Goal: Task Accomplishment & Management: Use online tool/utility

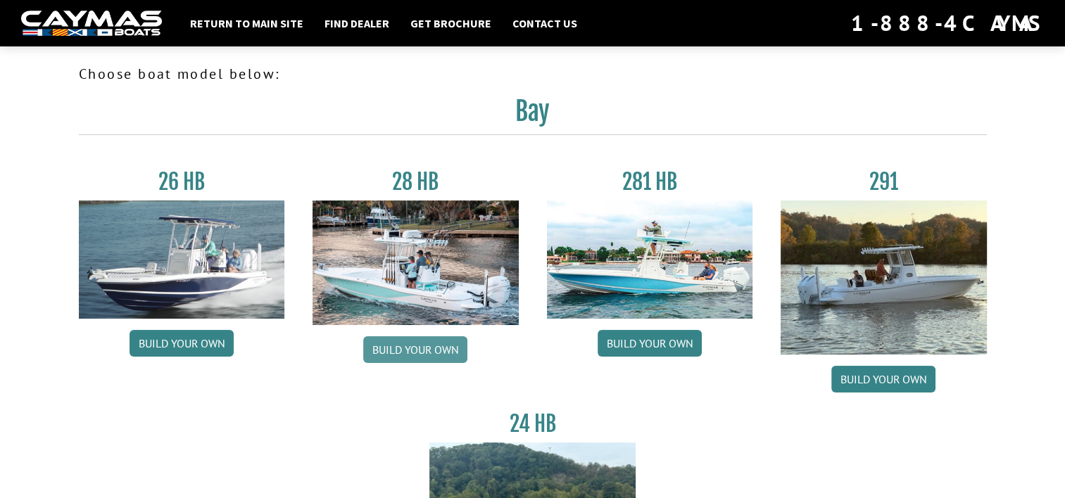
click at [435, 354] on link "Build your own" at bounding box center [415, 350] width 104 height 27
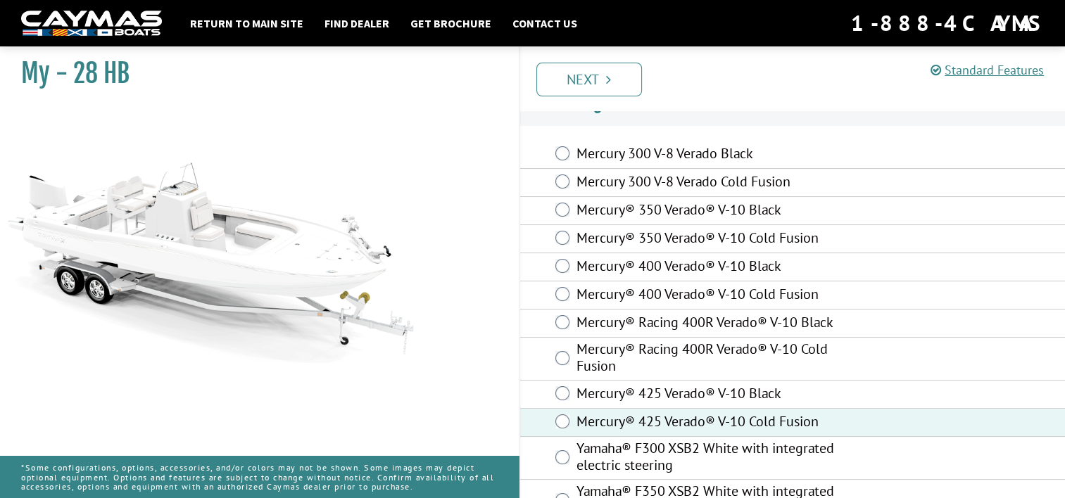
scroll to position [28, 0]
click at [567, 79] on link "Next" at bounding box center [589, 80] width 106 height 34
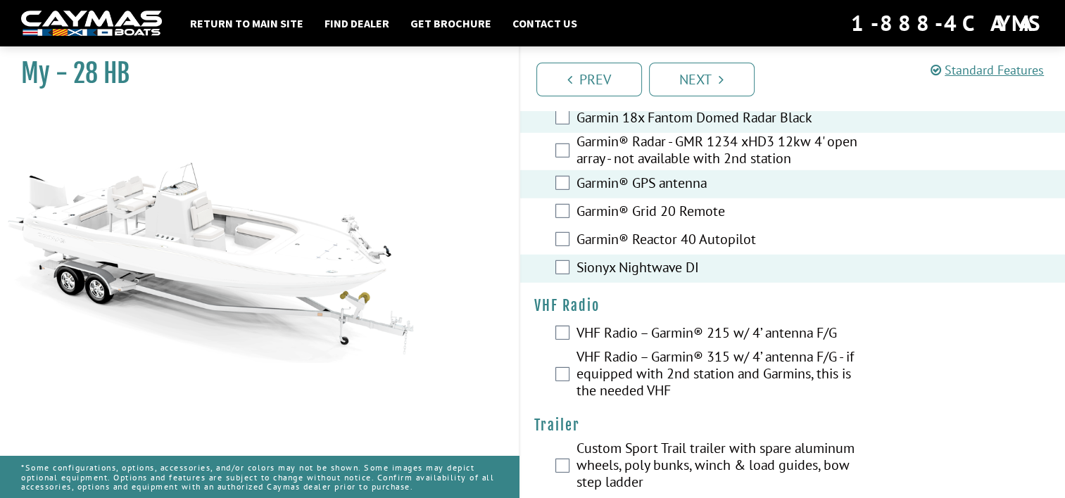
scroll to position [4040, 0]
click at [571, 365] on div "VHF Radio – Garmin® 315 w/ 4’ antenna F/G - if equipped with 2nd station and Ga…" at bounding box center [793, 374] width 546 height 54
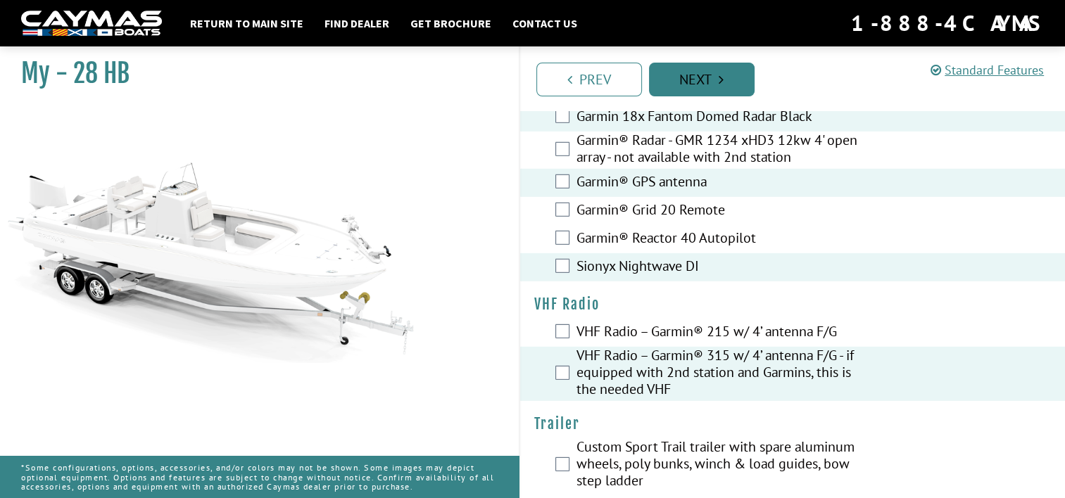
click at [710, 79] on link "Next" at bounding box center [702, 80] width 106 height 34
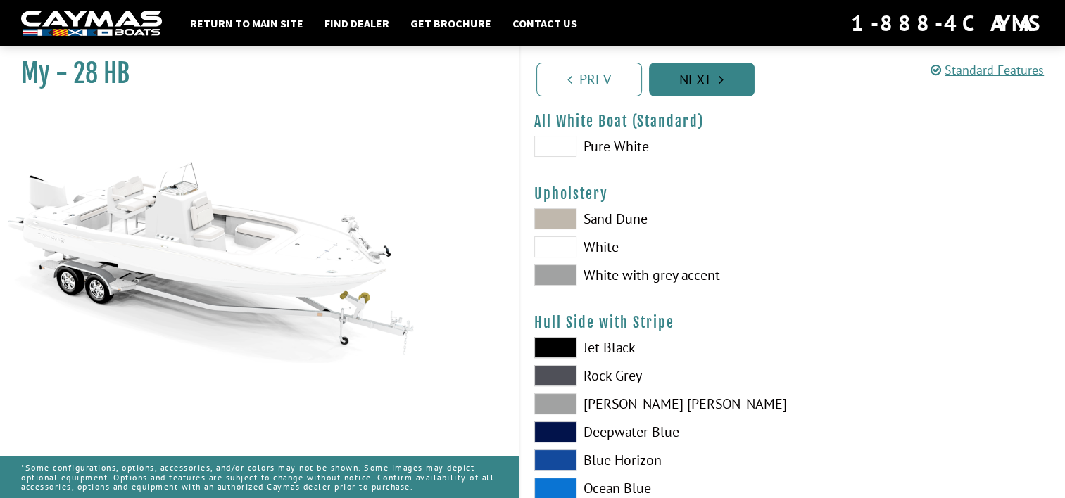
scroll to position [0, 0]
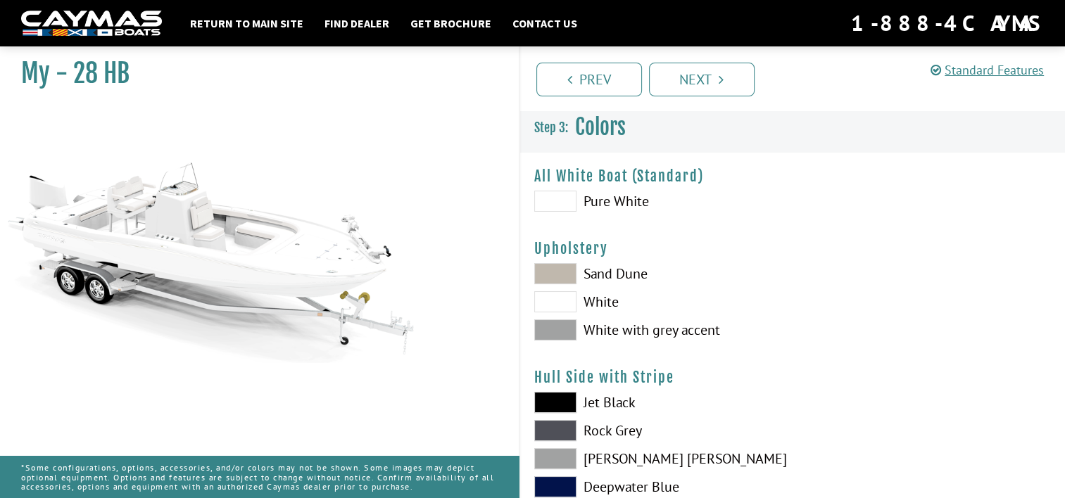
click at [558, 332] on span at bounding box center [555, 330] width 42 height 21
click at [555, 301] on span at bounding box center [555, 301] width 42 height 21
click at [567, 394] on span at bounding box center [555, 402] width 42 height 21
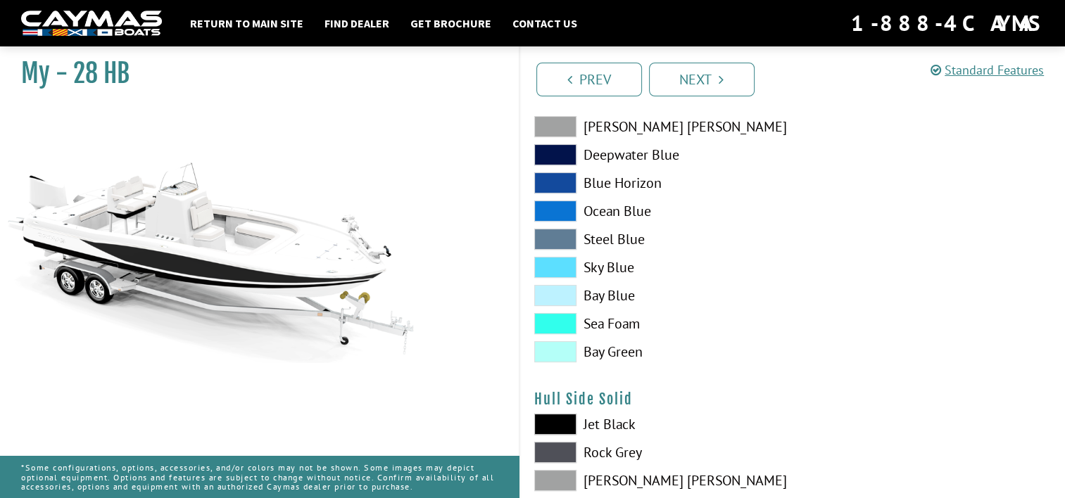
scroll to position [351, 0]
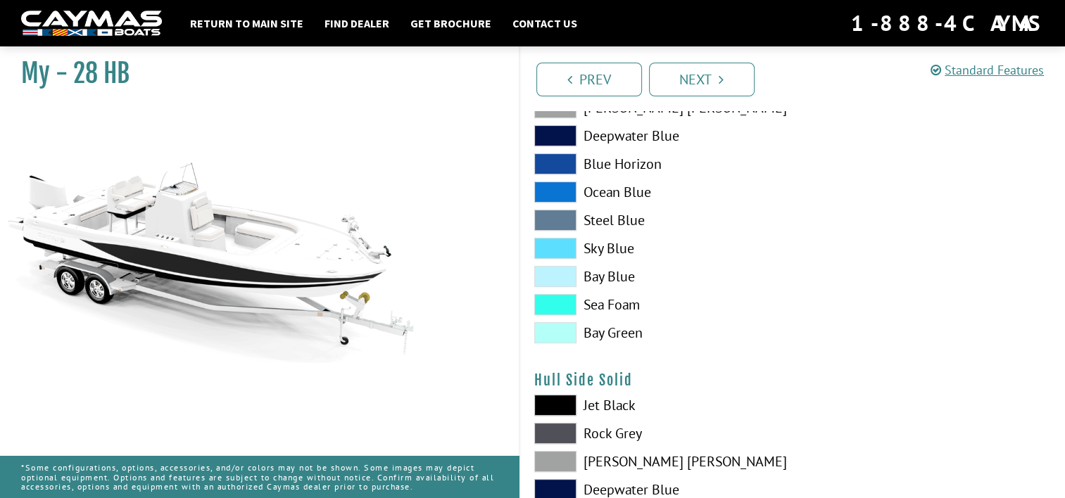
click at [556, 406] on span at bounding box center [555, 405] width 42 height 21
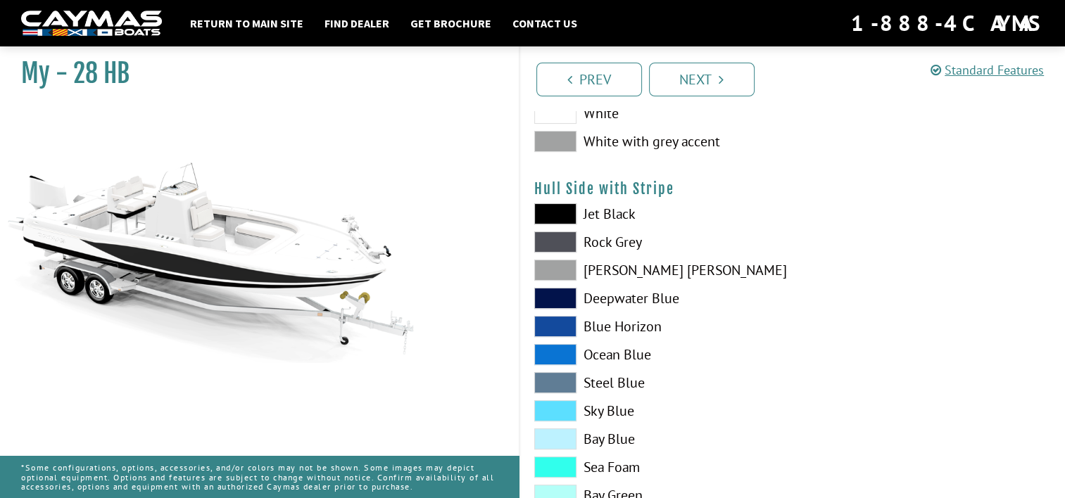
scroll to position [165, 0]
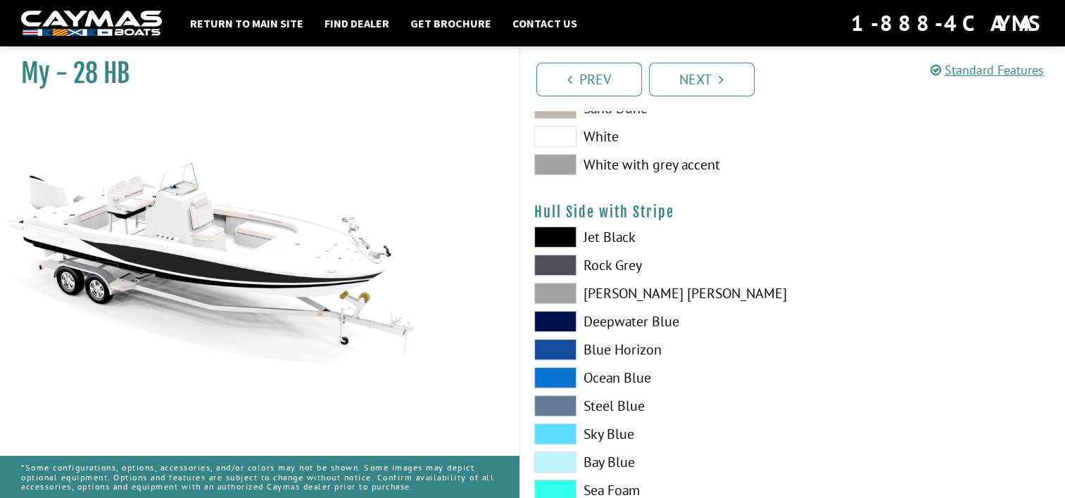
drag, startPoint x: 706, startPoint y: 341, endPoint x: 555, endPoint y: 237, distance: 183.2
click at [555, 237] on span at bounding box center [555, 237] width 42 height 21
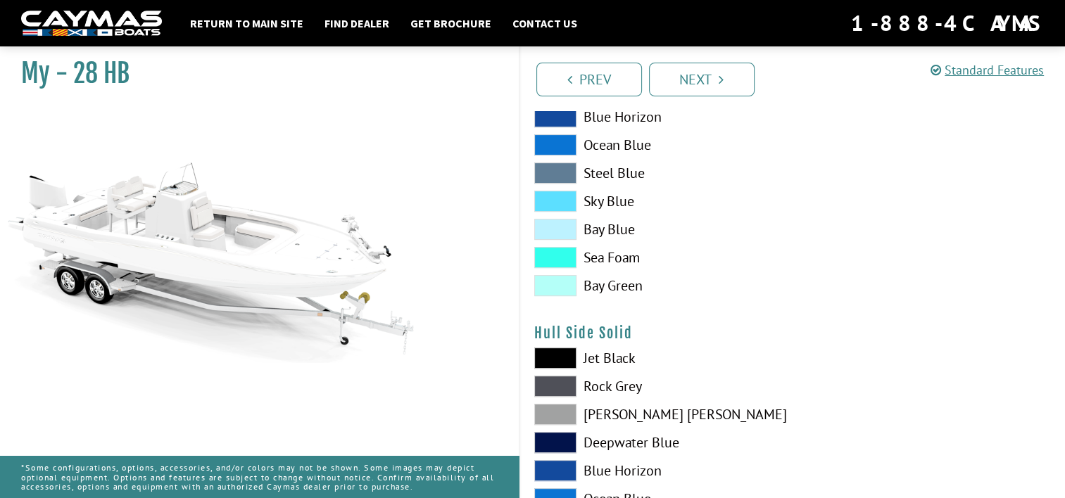
scroll to position [399, 0]
click at [570, 352] on span at bounding box center [555, 357] width 42 height 21
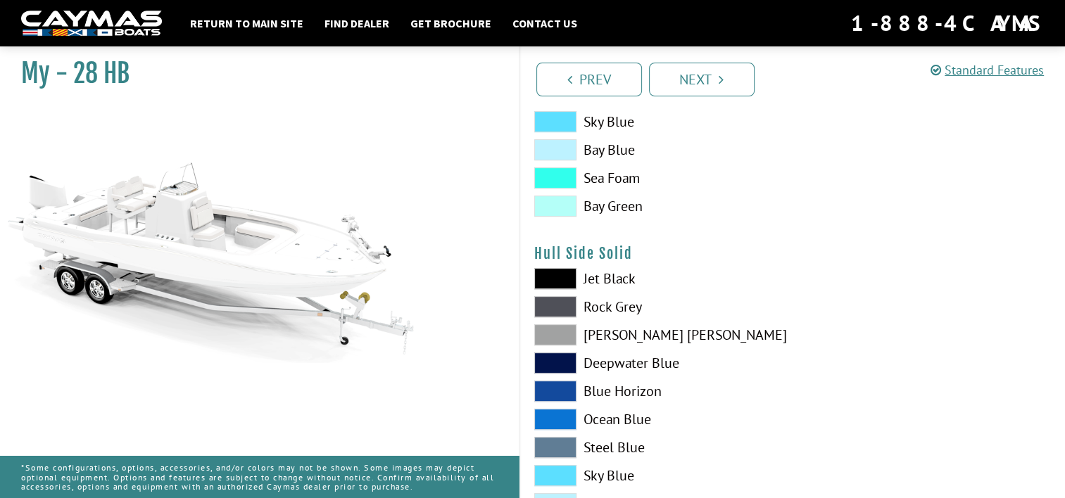
scroll to position [479, 0]
click at [544, 330] on span at bounding box center [555, 334] width 42 height 21
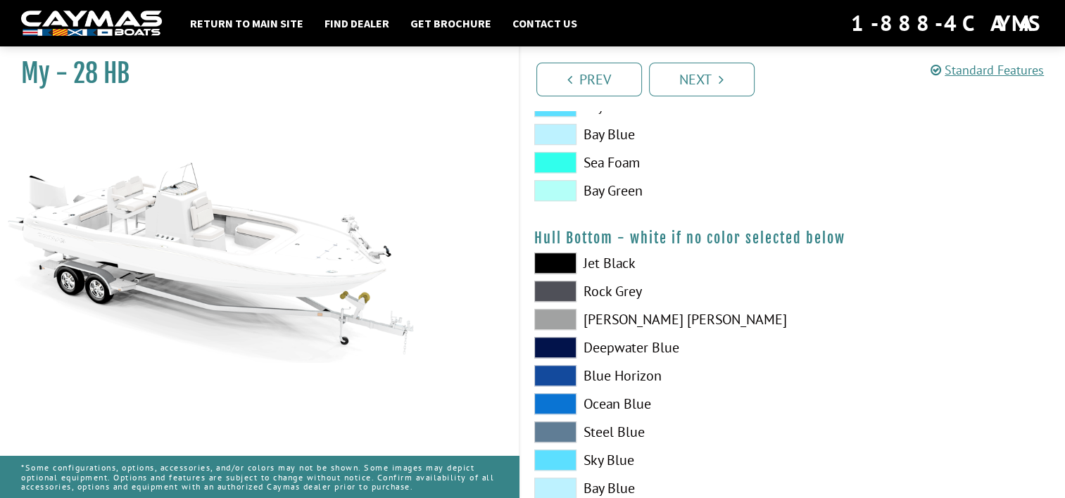
scroll to position [850, 0]
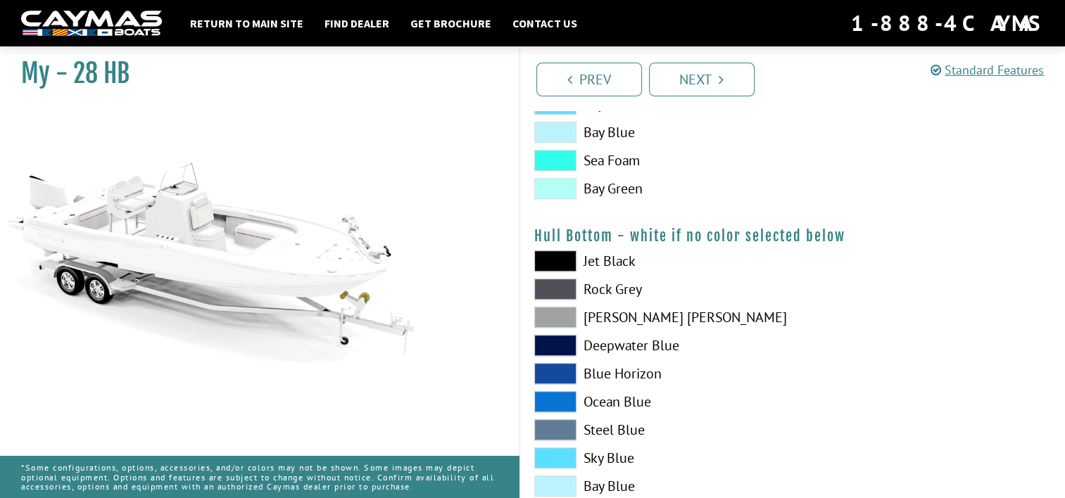
click at [561, 256] on span at bounding box center [555, 261] width 42 height 21
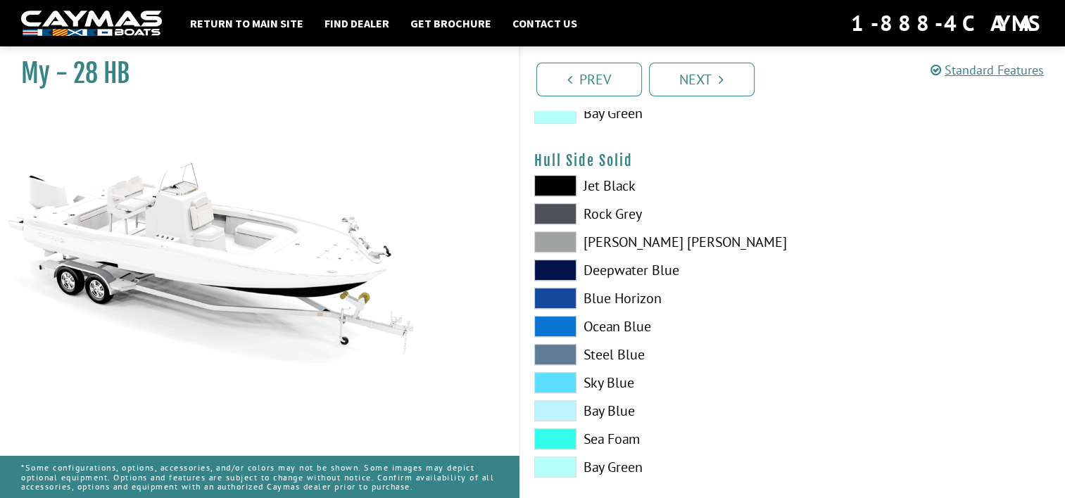
scroll to position [570, 0]
click at [550, 186] on span at bounding box center [555, 186] width 42 height 21
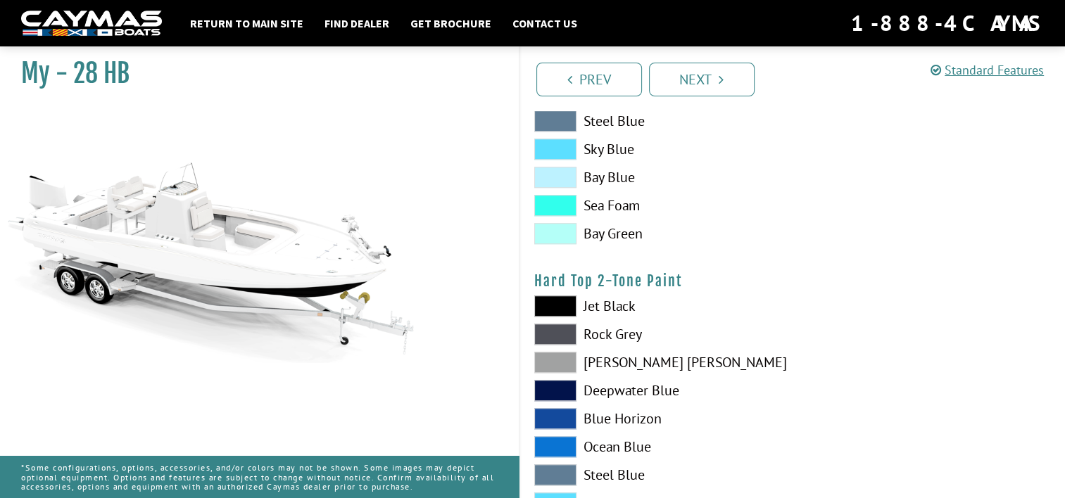
scroll to position [1169, 0]
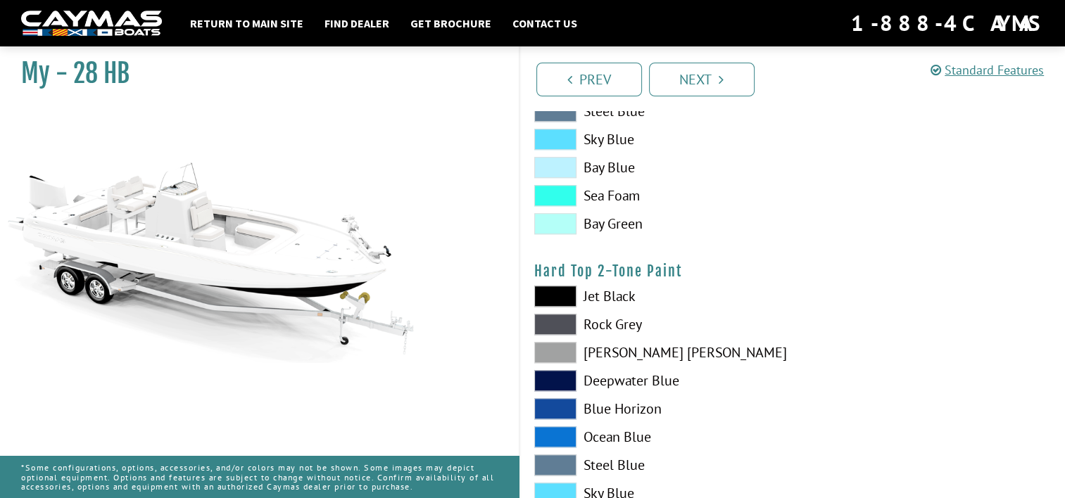
click at [558, 349] on span at bounding box center [555, 352] width 42 height 21
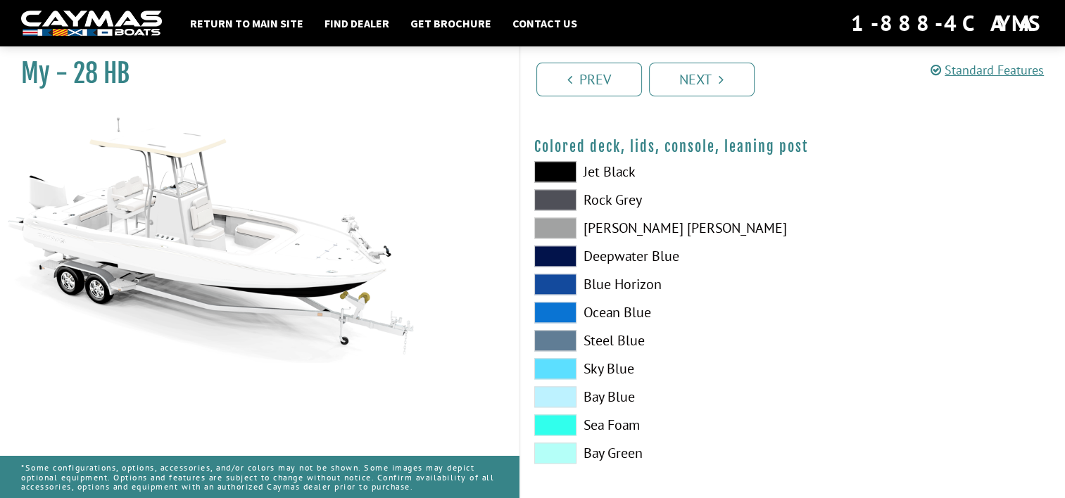
scroll to position [1653, 0]
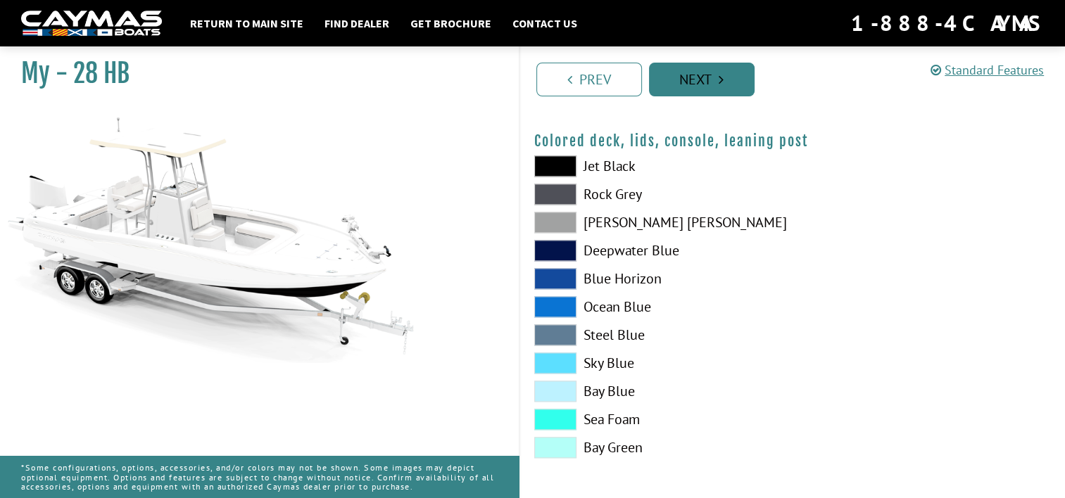
click at [693, 84] on link "Next" at bounding box center [702, 80] width 106 height 34
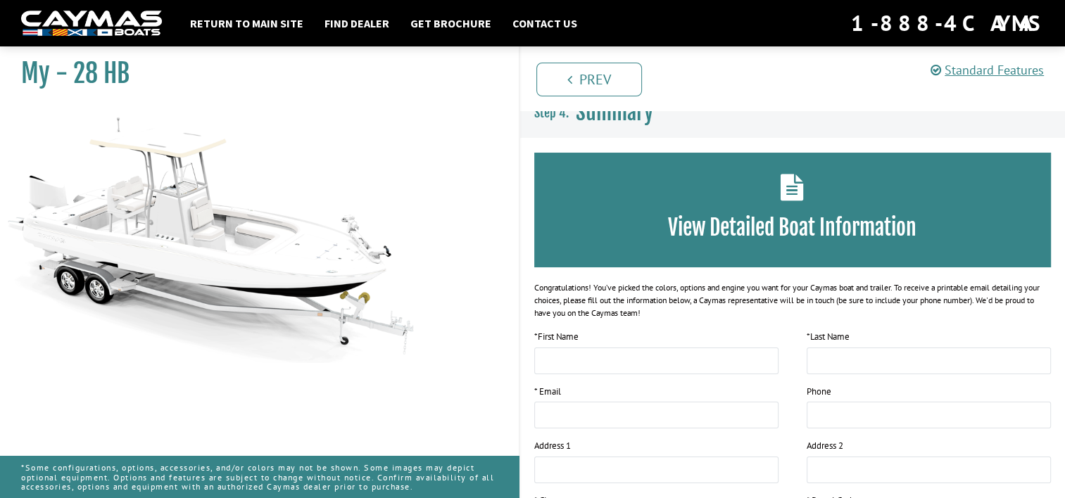
scroll to position [0, 0]
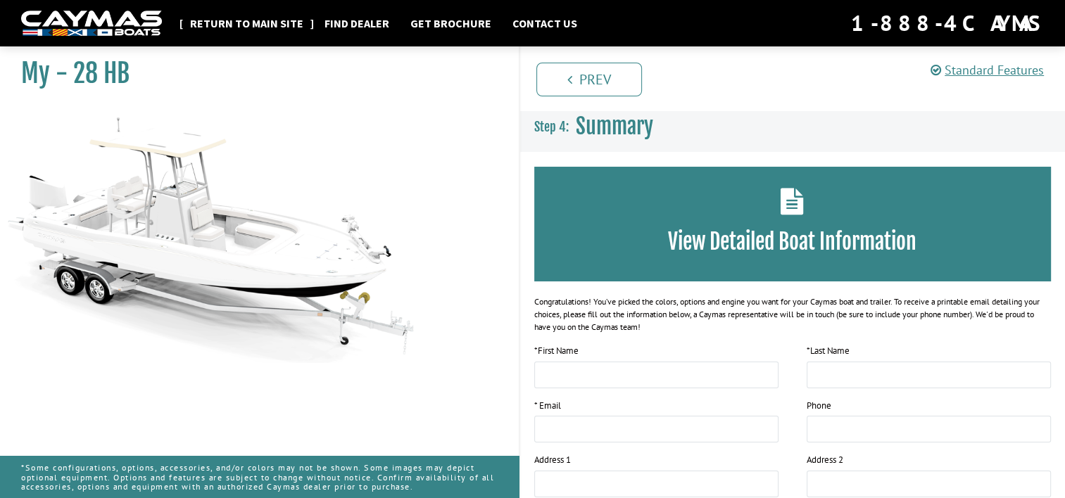
click at [253, 23] on link "Return to main site" at bounding box center [246, 23] width 127 height 18
